Goal: Information Seeking & Learning: Learn about a topic

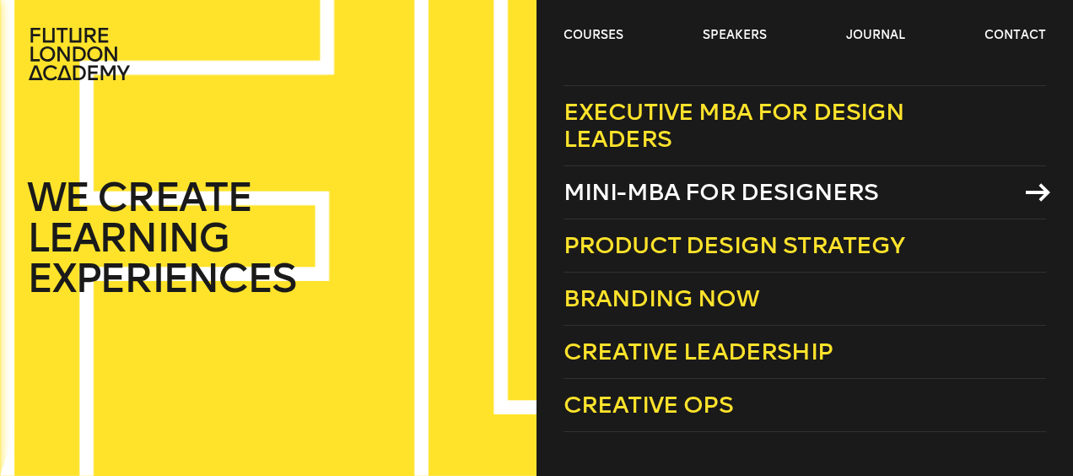
click at [695, 189] on span "Mini-MBA for Designers" at bounding box center [720, 192] width 315 height 28
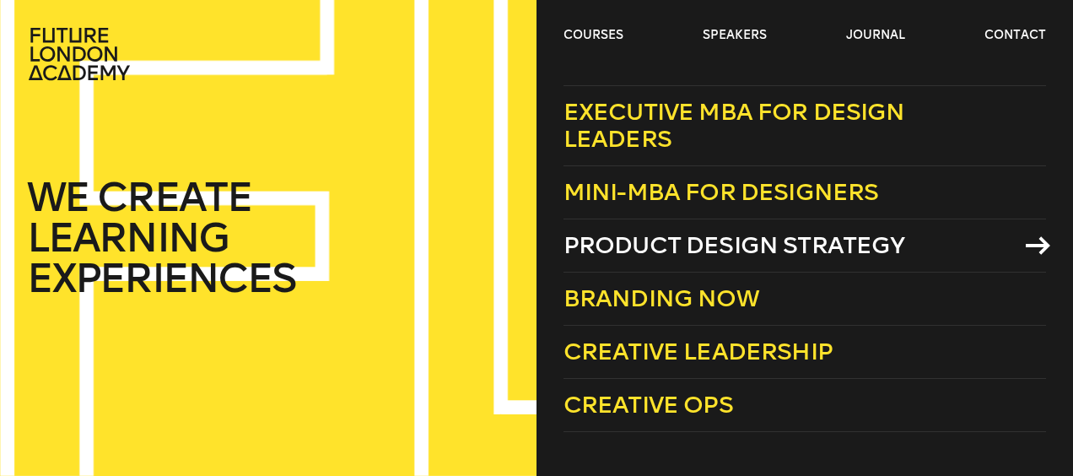
click at [705, 250] on span "Product Design Strategy" at bounding box center [734, 245] width 342 height 28
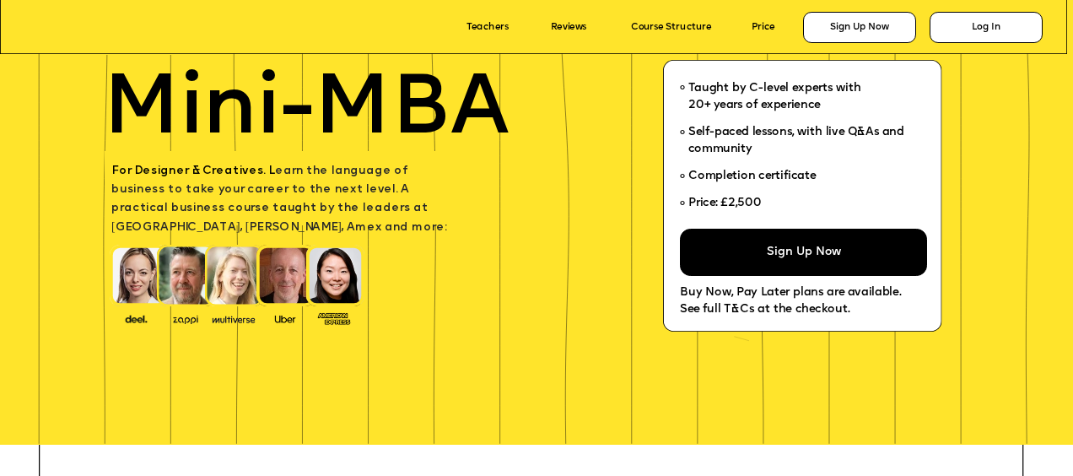
scroll to position [156, 0]
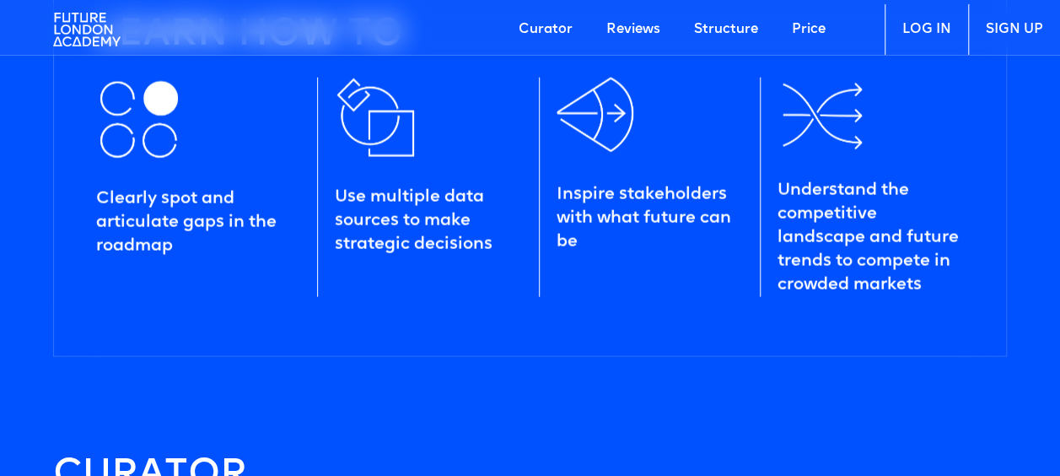
scroll to position [1970, 0]
